Goal: Task Accomplishment & Management: Manage account settings

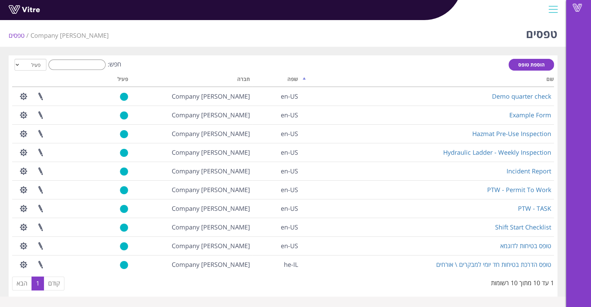
click at [410, 47] on div "טפסים Lishay's Company טפסים הוספת טופס חפש: הכל פעיל לא פעיל מעבד... שם שפה חב…" at bounding box center [283, 156] width 566 height 279
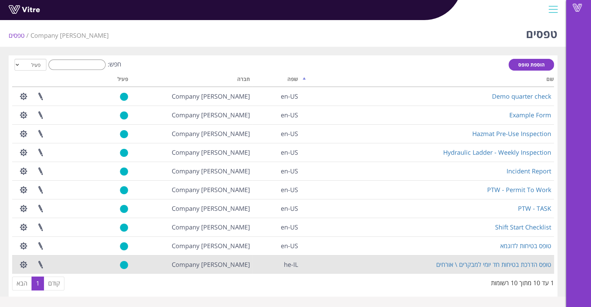
click at [385, 256] on td "טופס הדרכת בטיחות חד יומי למבקרים \ אורחים" at bounding box center [427, 264] width 253 height 19
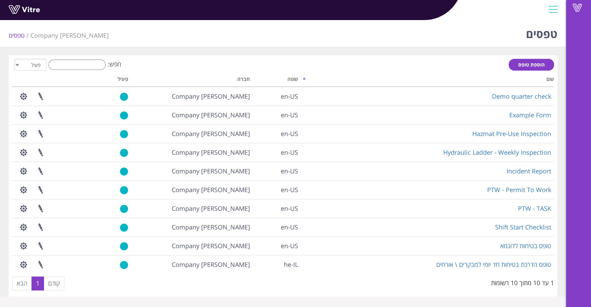
click at [577, 126] on div "Vitre" at bounding box center [578, 153] width 25 height 307
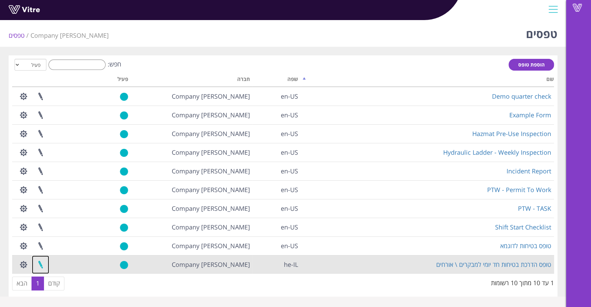
click at [39, 264] on link at bounding box center [40, 265] width 17 height 18
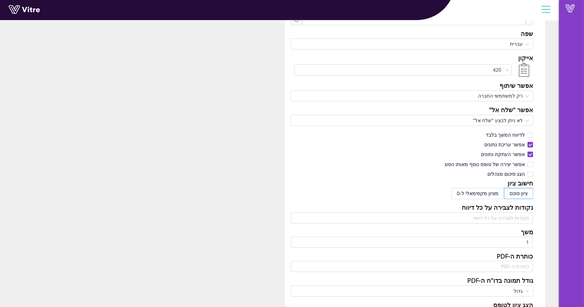
scroll to position [46, 0]
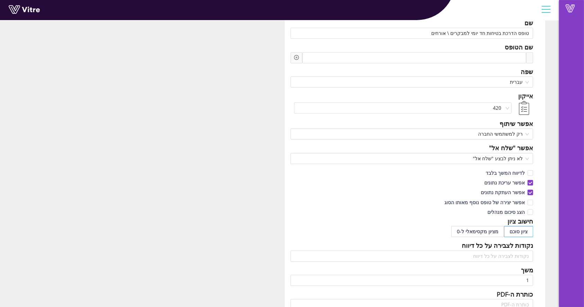
click at [560, 122] on div "Vitre" at bounding box center [571, 153] width 25 height 307
click at [553, 154] on div "שם טופס הדרכת בטיחות חד יומי למבקרים \ אורחים שם הטופס שפה עברית אייקון 420 אפש…" at bounding box center [279, 253] width 559 height 489
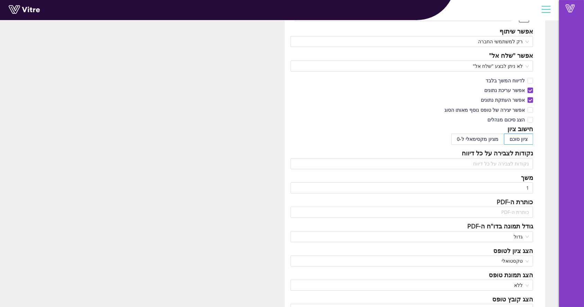
scroll to position [231, 0]
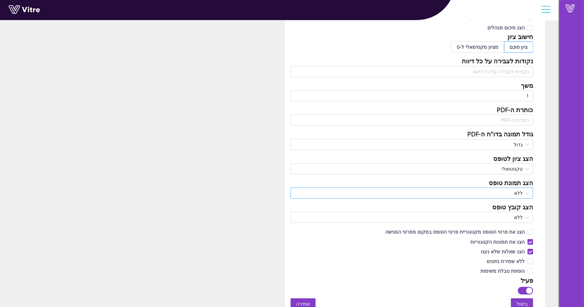
click at [513, 191] on span "ללא" at bounding box center [412, 193] width 234 height 10
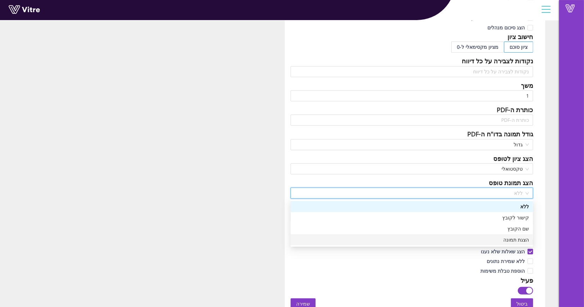
click at [513, 241] on div "הצגת תמונה" at bounding box center [412, 240] width 234 height 8
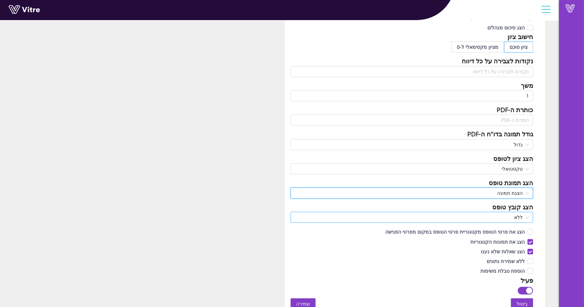
click at [515, 219] on span "ללא" at bounding box center [412, 217] width 234 height 10
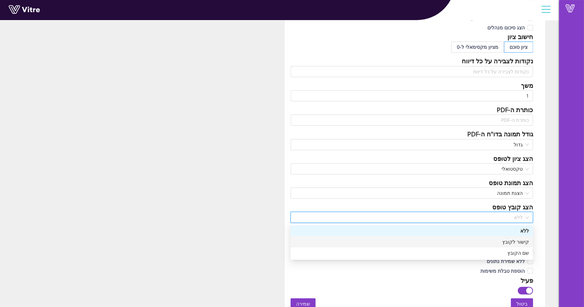
click at [514, 241] on div "קישור לקובץ" at bounding box center [412, 242] width 234 height 8
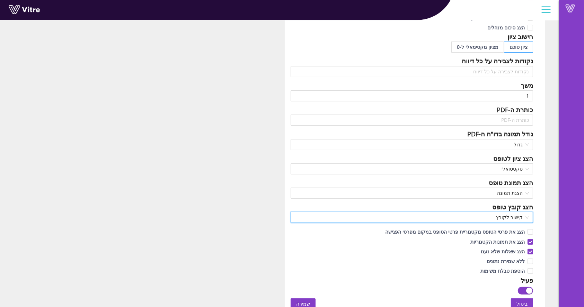
scroll to position [416, 0]
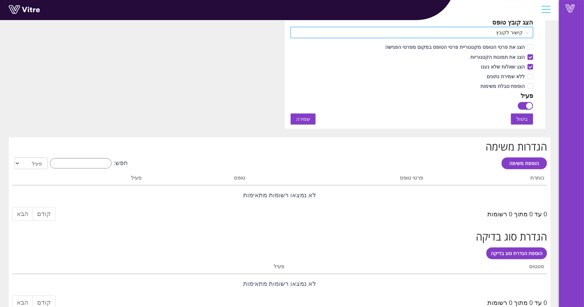
click at [311, 123] on button "שמירה" at bounding box center [303, 119] width 25 height 11
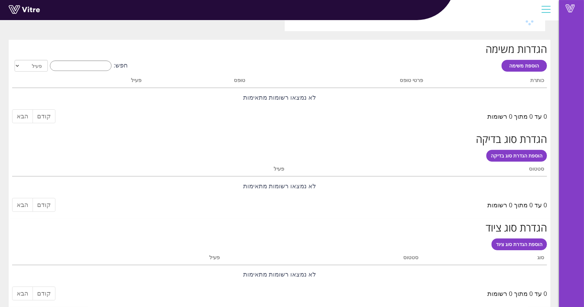
scroll to position [0, 0]
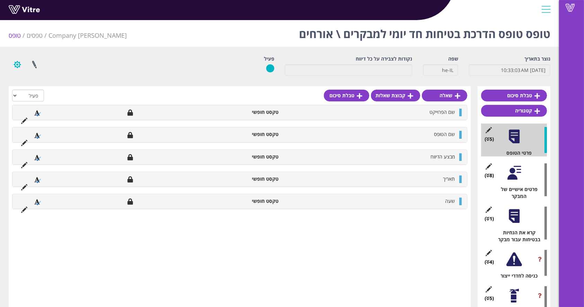
click at [21, 66] on button "button" at bounding box center [17, 64] width 17 height 18
click at [44, 93] on link "הגדרת משתמשים" at bounding box center [36, 90] width 55 height 9
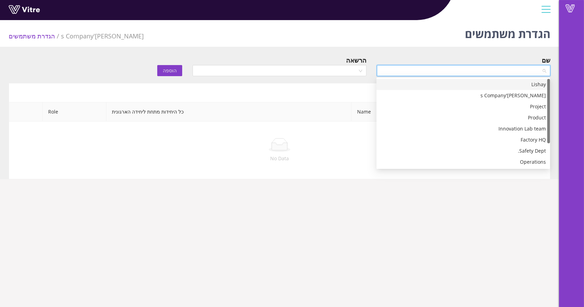
click at [408, 75] on input "search" at bounding box center [461, 70] width 160 height 10
click at [493, 82] on div "Lishay" at bounding box center [463, 85] width 165 height 8
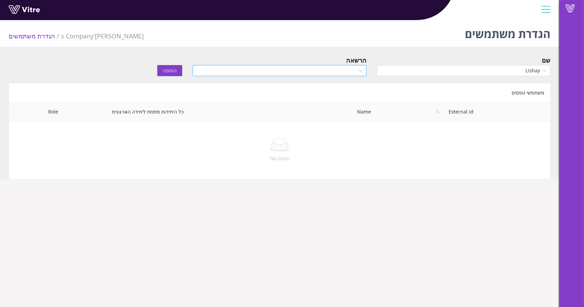
click at [335, 65] on div at bounding box center [280, 70] width 174 height 11
click at [321, 82] on div "Owner" at bounding box center [279, 85] width 165 height 8
click at [162, 68] on button "הוספה" at bounding box center [169, 70] width 25 height 11
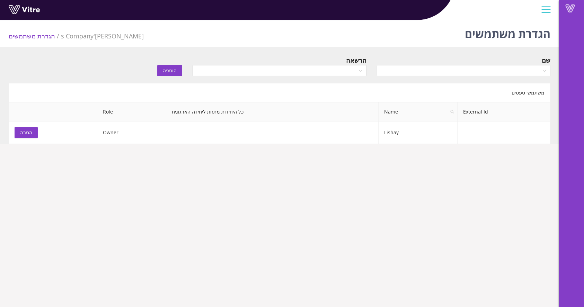
click at [34, 41] on li "הגדרת משתמשים" at bounding box center [35, 36] width 52 height 10
click at [33, 35] on li "הגדרת משתמשים" at bounding box center [35, 36] width 52 height 10
click at [551, 10] on div at bounding box center [546, 9] width 16 height 19
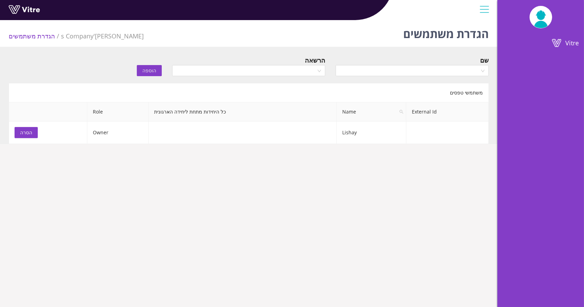
click at [537, 12] on img at bounding box center [541, 17] width 23 height 22
click at [548, 49] on link "Vitre" at bounding box center [540, 43] width 87 height 17
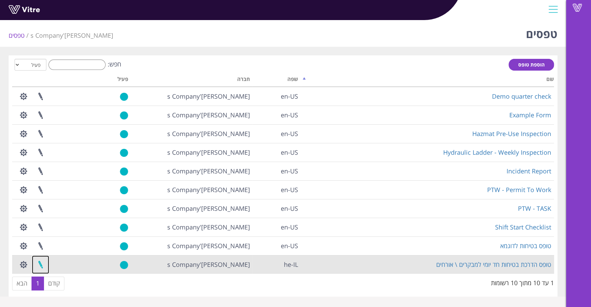
click at [39, 264] on link at bounding box center [40, 265] width 17 height 18
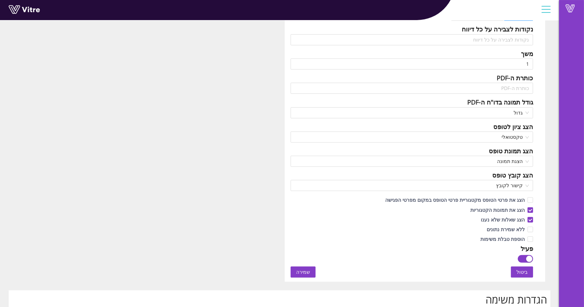
scroll to position [277, 0]
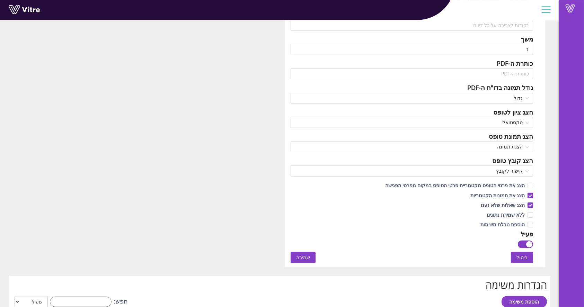
click at [276, 134] on div "שם טופס הדרכת בטיחות חד יומי למבקרים \ אורחים שם הטופס שפה עברית אייקון 420 אפש…" at bounding box center [280, 22] width 542 height 489
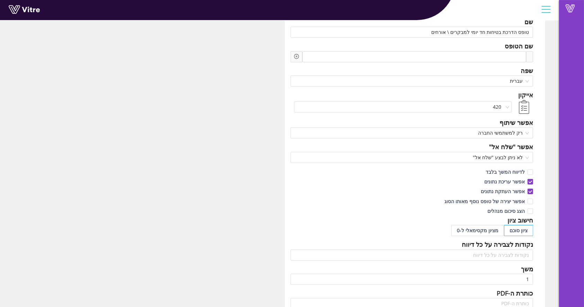
scroll to position [0, 0]
